Goal: Task Accomplishment & Management: Use online tool/utility

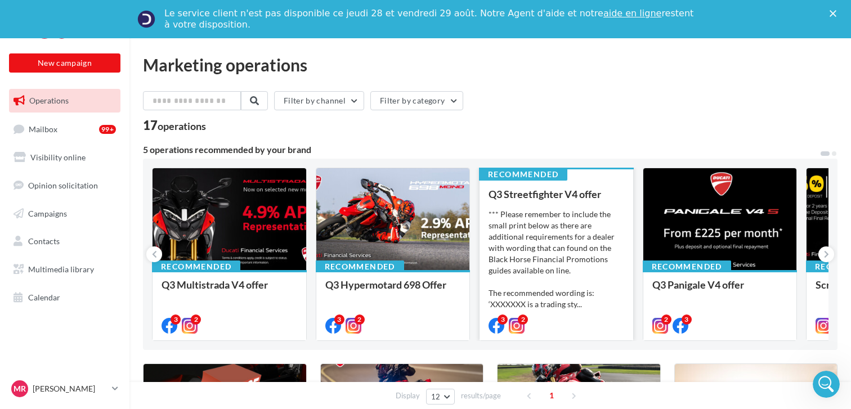
click at [564, 195] on span "Q3 Streetfighter V4 offer" at bounding box center [544, 194] width 113 height 12
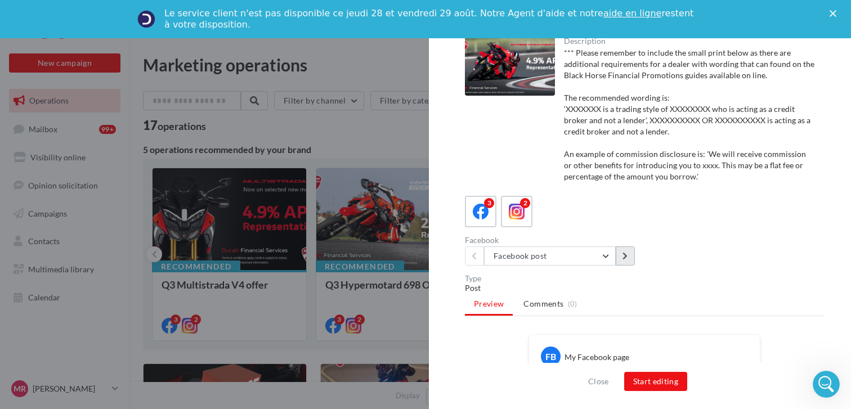
click at [625, 265] on button at bounding box center [625, 255] width 19 height 19
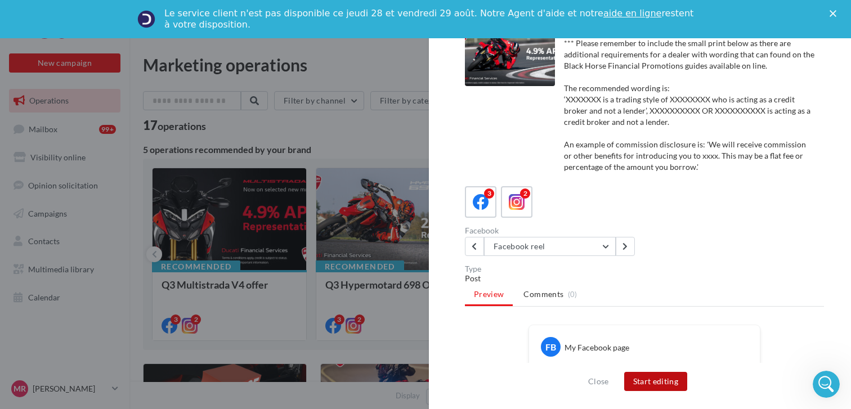
click at [667, 387] on button "Start editing" at bounding box center [656, 381] width 64 height 19
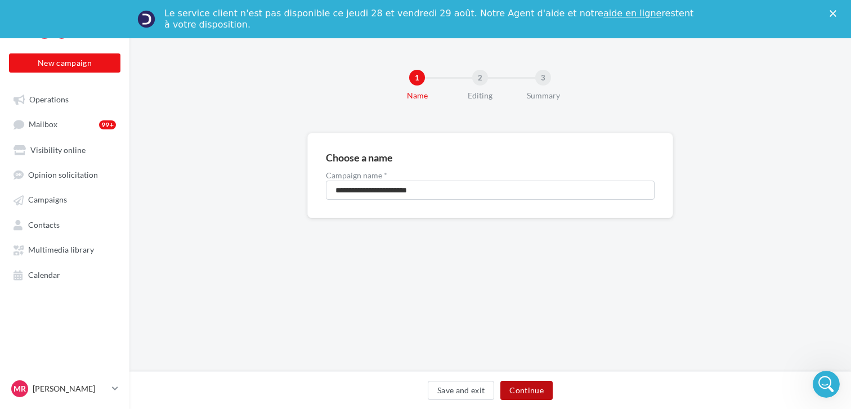
click at [526, 393] on button "Continue" at bounding box center [526, 390] width 52 height 19
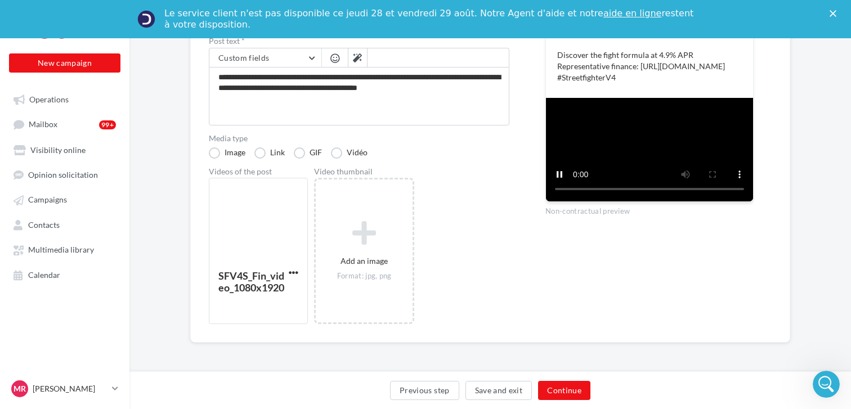
scroll to position [288, 0]
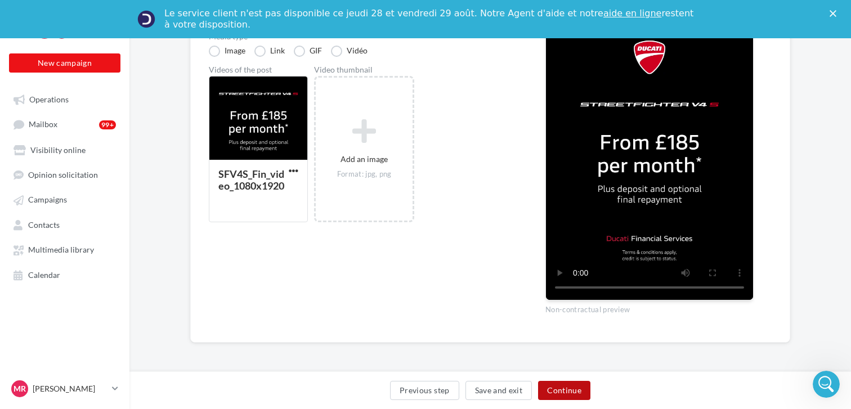
click at [581, 394] on button "Continue" at bounding box center [564, 390] width 52 height 19
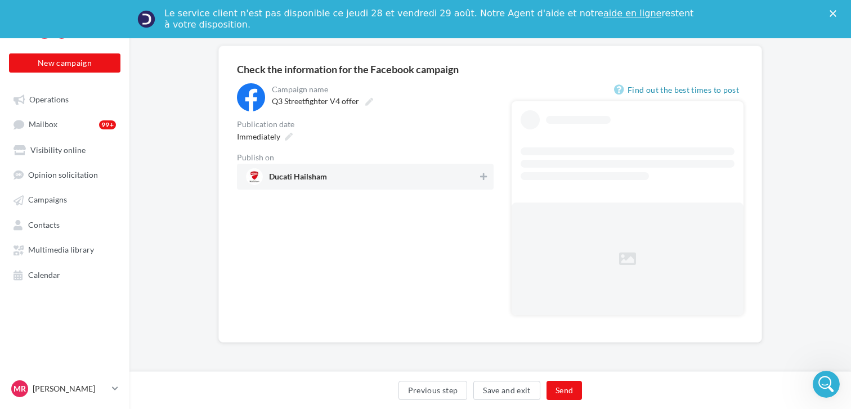
scroll to position [32, 0]
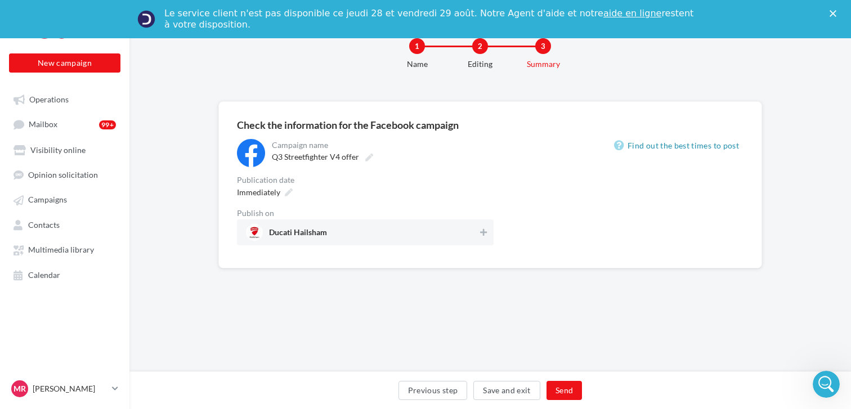
drag, startPoint x: 483, startPoint y: 178, endPoint x: 488, endPoint y: 182, distance: 6.1
click at [484, 178] on div "Publication date" at bounding box center [365, 180] width 257 height 8
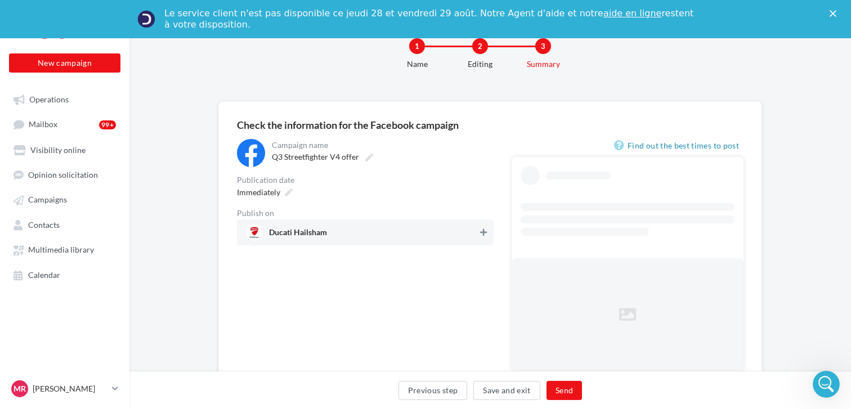
click at [485, 232] on icon at bounding box center [483, 232] width 7 height 8
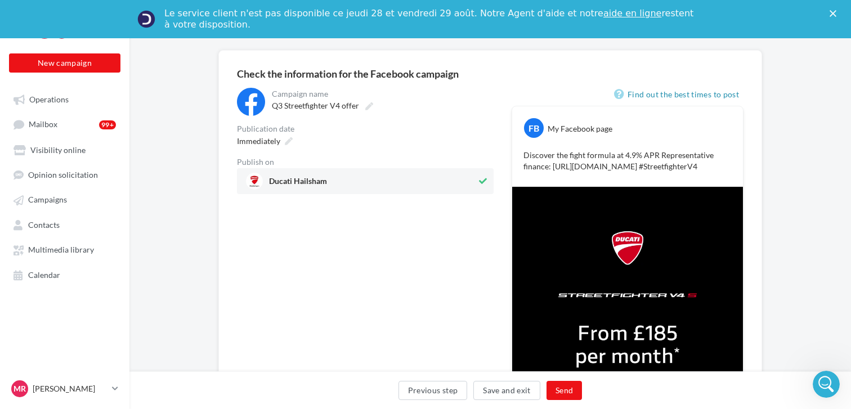
scroll to position [118, 0]
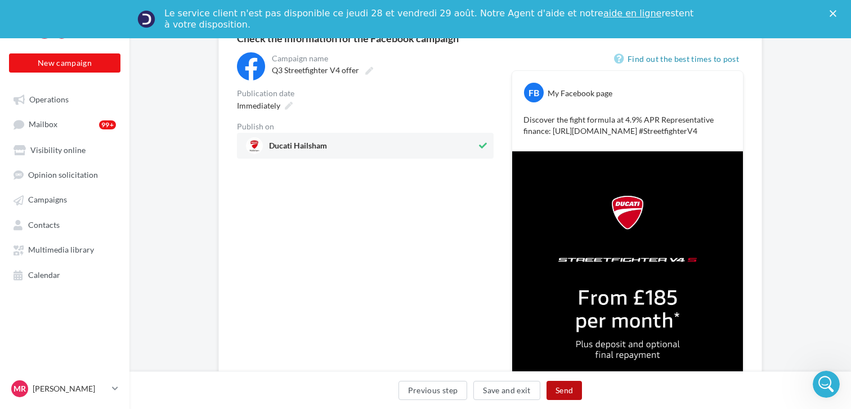
click at [570, 396] on button "Send" at bounding box center [563, 390] width 35 height 19
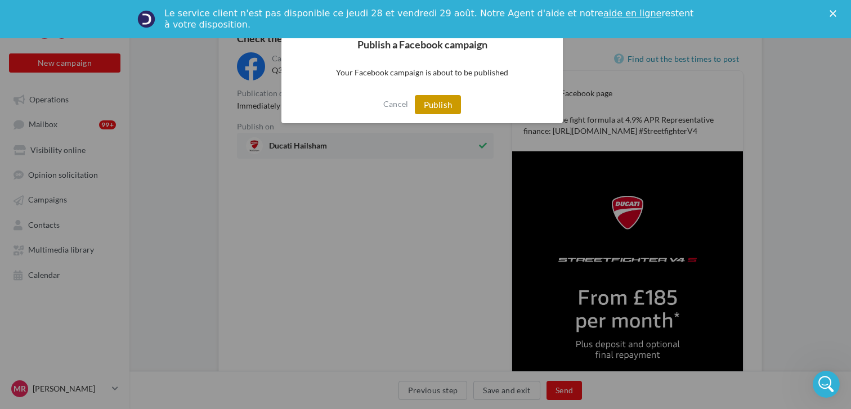
click at [449, 106] on button "Publish" at bounding box center [438, 104] width 47 height 19
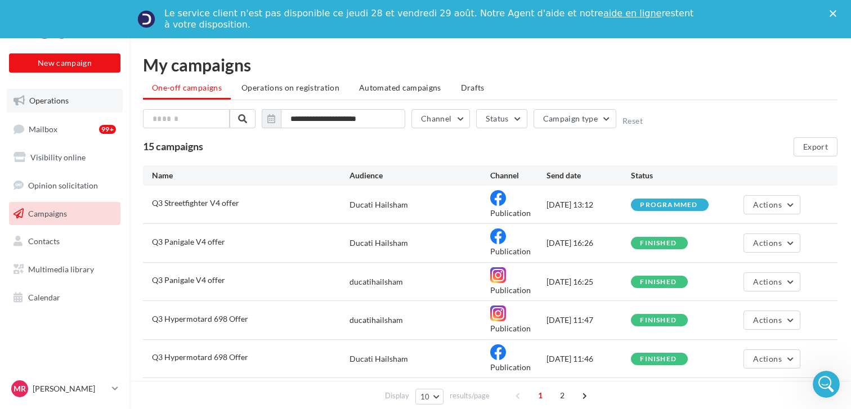
click at [66, 106] on link "Operations" at bounding box center [65, 101] width 116 height 24
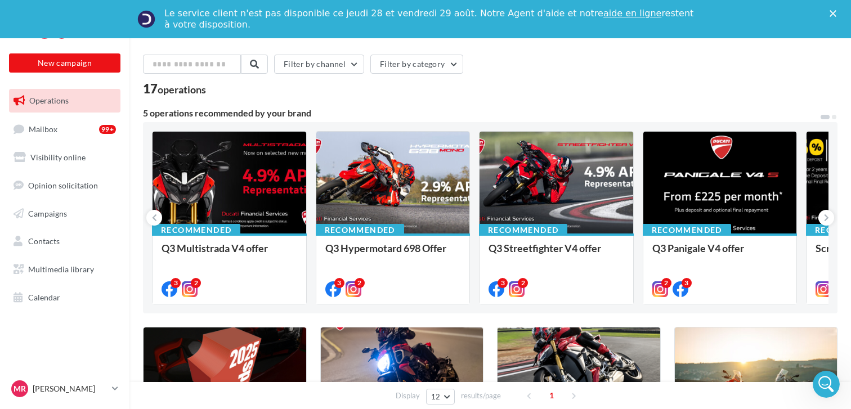
scroll to position [39, 0]
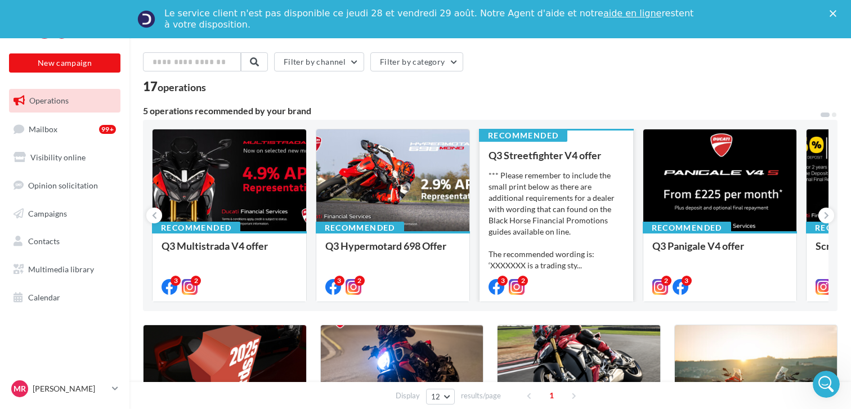
click at [578, 168] on div "Q3 Streetfighter V4 offer *** Please remember to include the small print below …" at bounding box center [556, 221] width 136 height 142
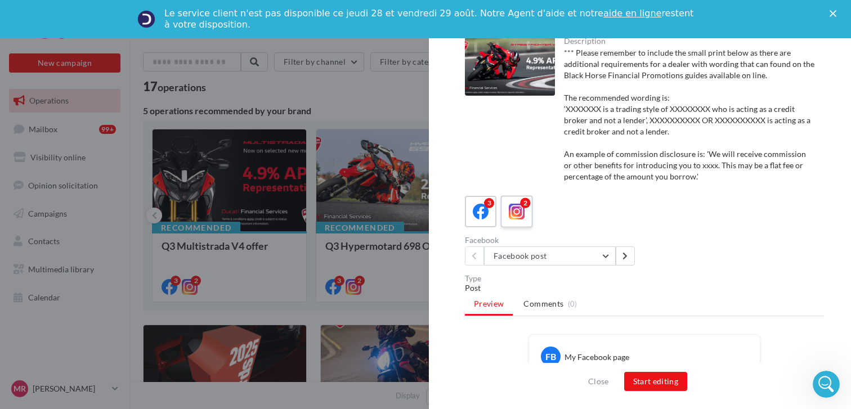
drag, startPoint x: 515, startPoint y: 212, endPoint x: 508, endPoint y: 215, distance: 7.6
click at [515, 211] on icon at bounding box center [517, 212] width 16 height 16
click at [631, 257] on button at bounding box center [625, 255] width 19 height 19
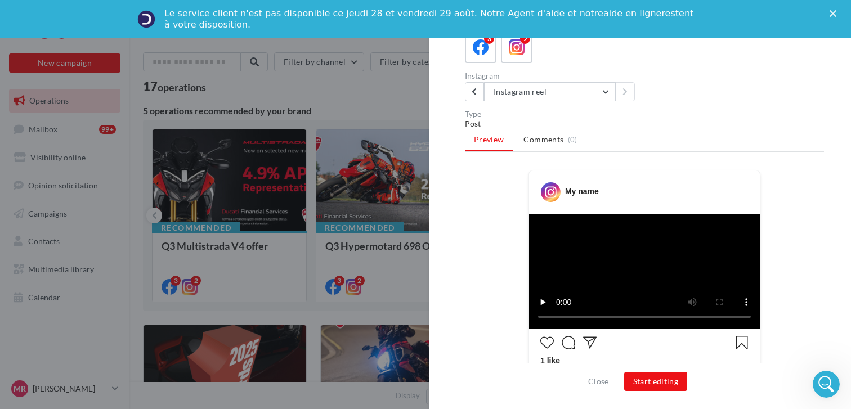
scroll to position [177, 0]
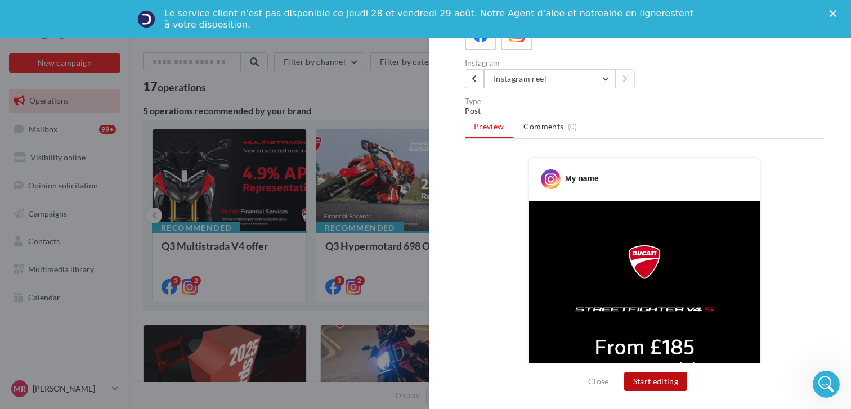
click at [671, 384] on button "Start editing" at bounding box center [656, 381] width 64 height 19
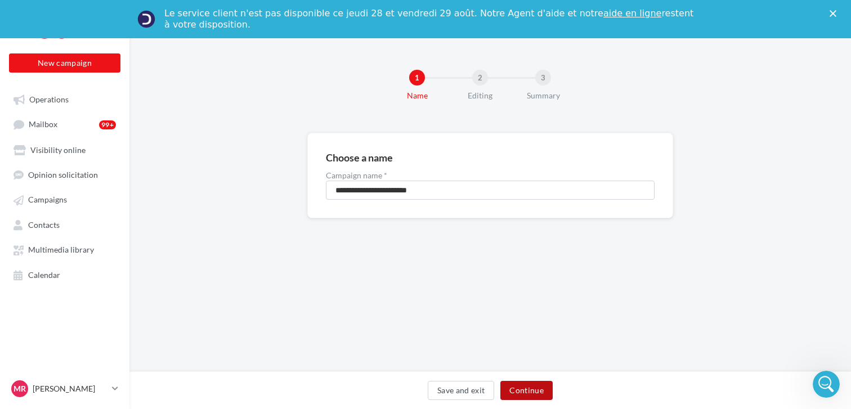
click at [543, 388] on button "Continue" at bounding box center [526, 390] width 52 height 19
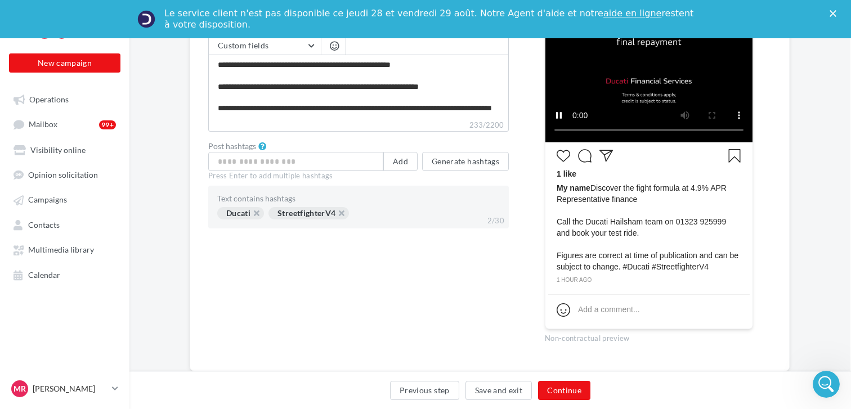
scroll to position [415, 1]
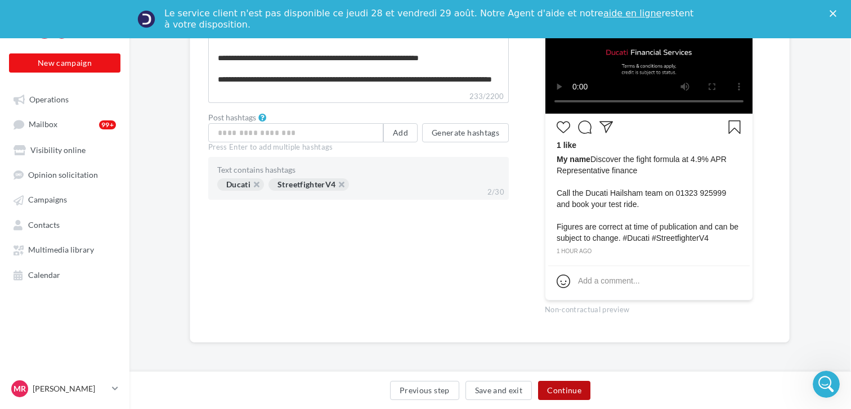
click at [579, 387] on button "Continue" at bounding box center [564, 390] width 52 height 19
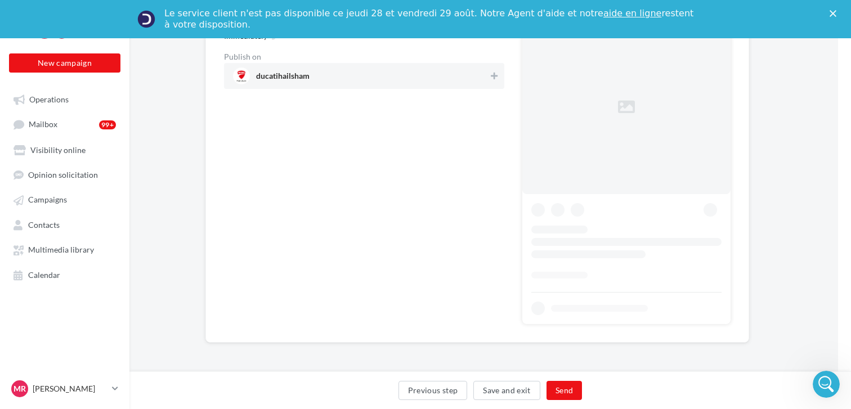
scroll to position [188, 11]
click at [495, 76] on icon at bounding box center [495, 76] width 7 height 8
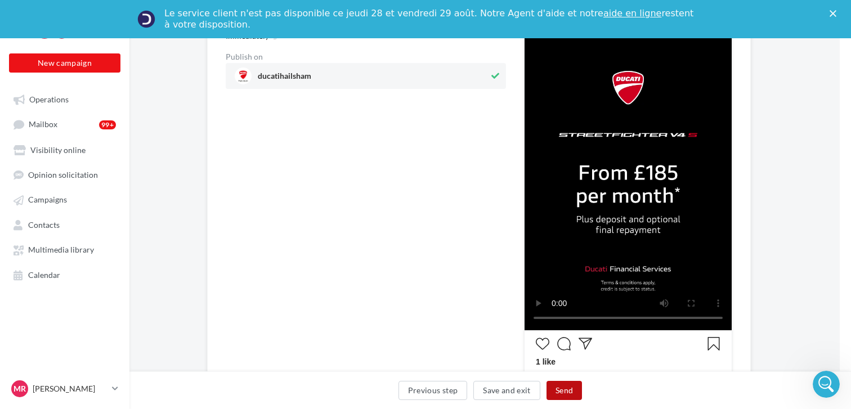
click at [567, 390] on button "Send" at bounding box center [563, 390] width 35 height 19
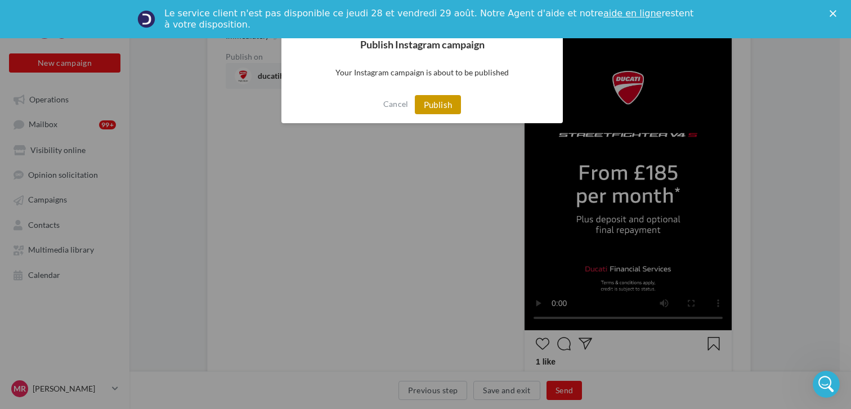
click at [438, 106] on button "Publish" at bounding box center [438, 104] width 47 height 19
